Goal: Task Accomplishment & Management: Manage account settings

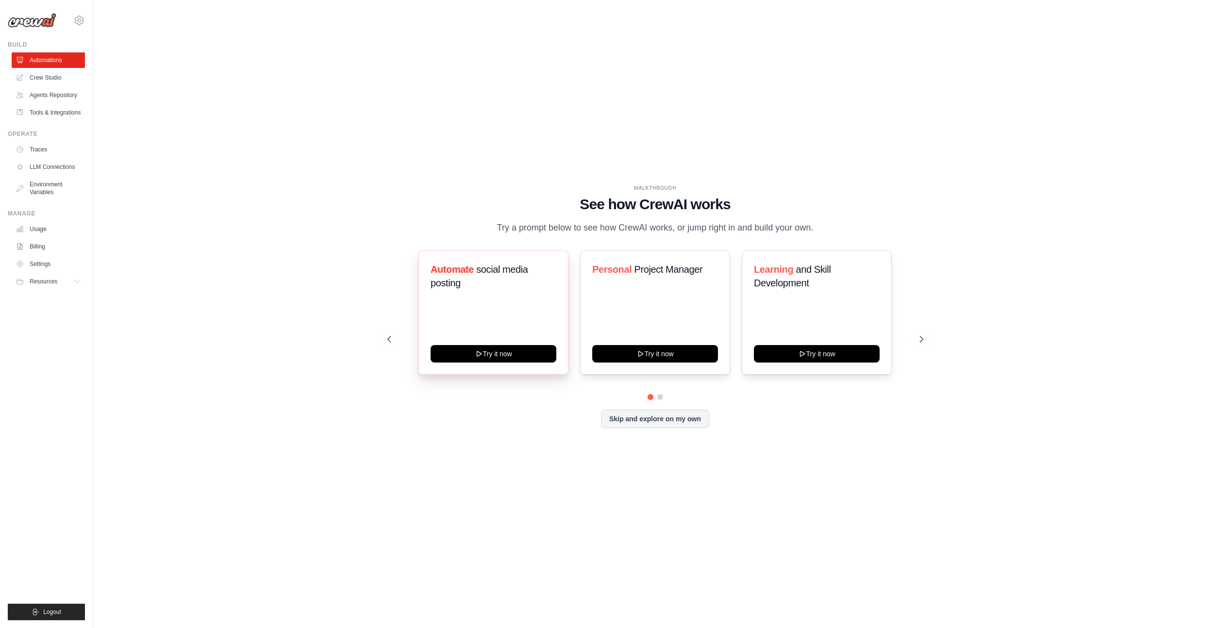
click at [487, 298] on div "Automate social media posting" at bounding box center [494, 280] width 126 height 35
click at [474, 278] on h3 "Automate social media posting" at bounding box center [494, 276] width 126 height 27
click at [242, 298] on div "WALKTHROUGH See how [PERSON_NAME] works Try a prompt below to see how [PERSON_N…" at bounding box center [655, 314] width 1093 height 609
click at [39, 254] on link "Billing" at bounding box center [49, 247] width 73 height 16
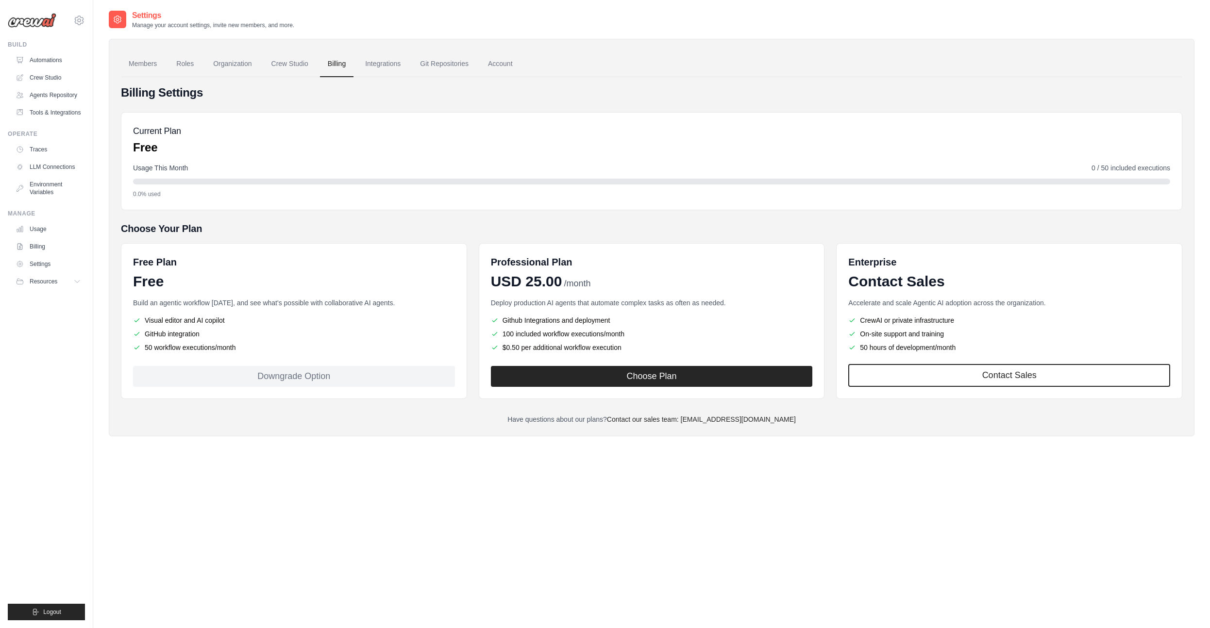
drag, startPoint x: 270, startPoint y: 358, endPoint x: 266, endPoint y: 305, distance: 53.6
click at [266, 304] on div "Free Plan Free Build an agentic workflow [DATE], and see what's possible with c…" at bounding box center [294, 321] width 346 height 156
click at [292, 282] on div "Free" at bounding box center [294, 281] width 322 height 17
click at [58, 171] on link "LLM Connections" at bounding box center [49, 167] width 73 height 16
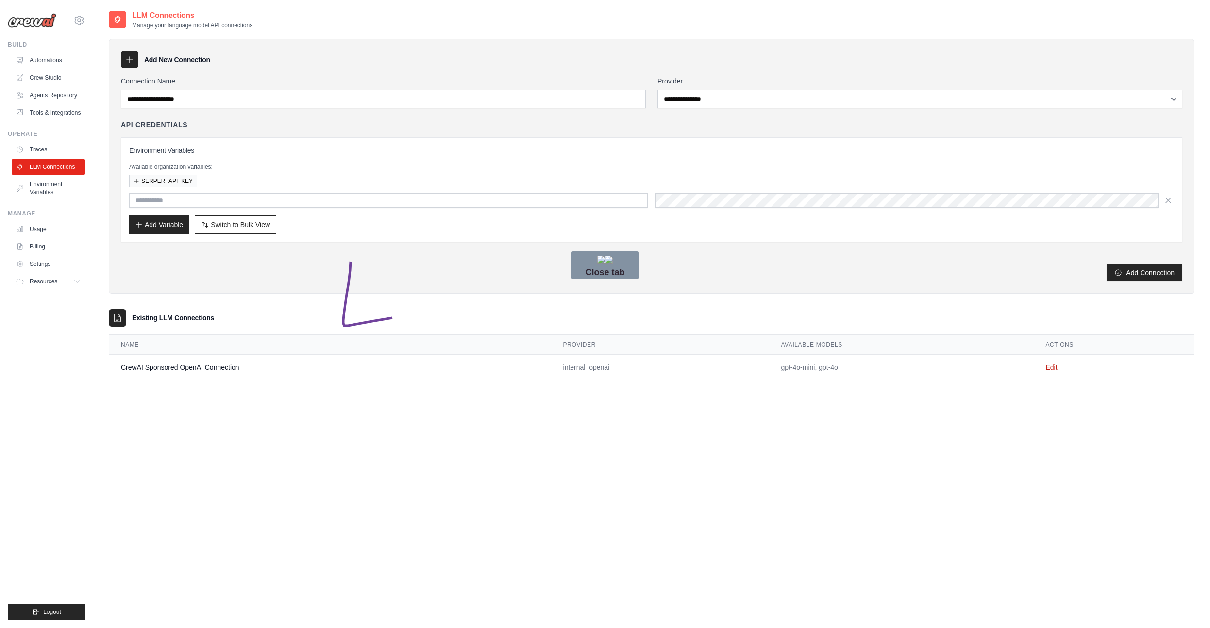
drag, startPoint x: 351, startPoint y: 259, endPoint x: 491, endPoint y: 315, distance: 151.0
